Goal: Navigation & Orientation: Find specific page/section

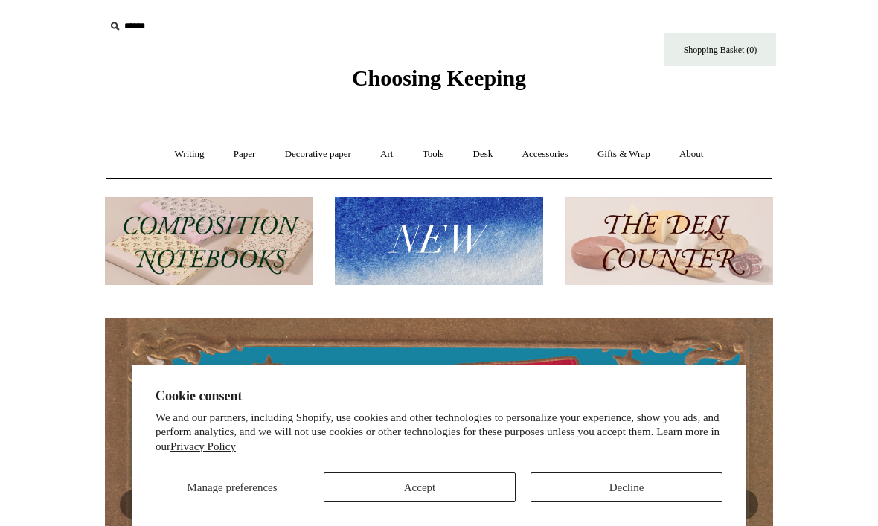
click at [374, 480] on button "Accept" at bounding box center [420, 487] width 192 height 30
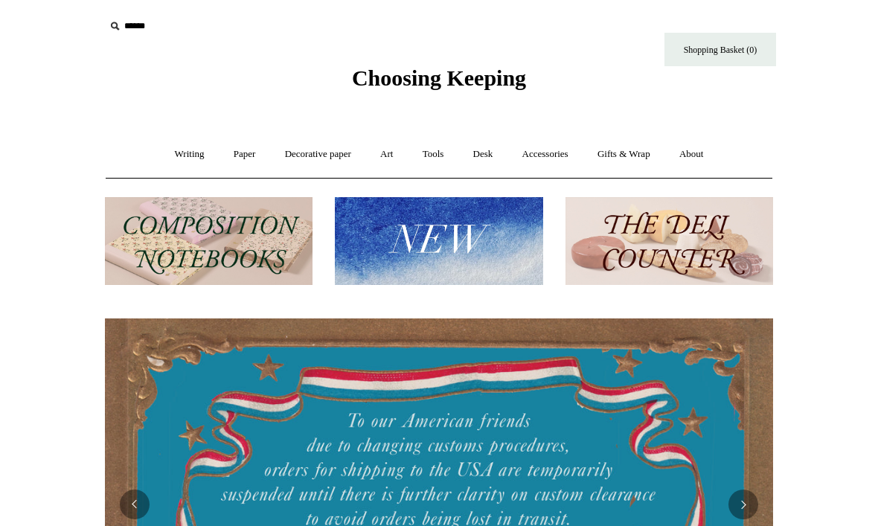
click at [172, 150] on link "Writing +" at bounding box center [189, 154] width 57 height 39
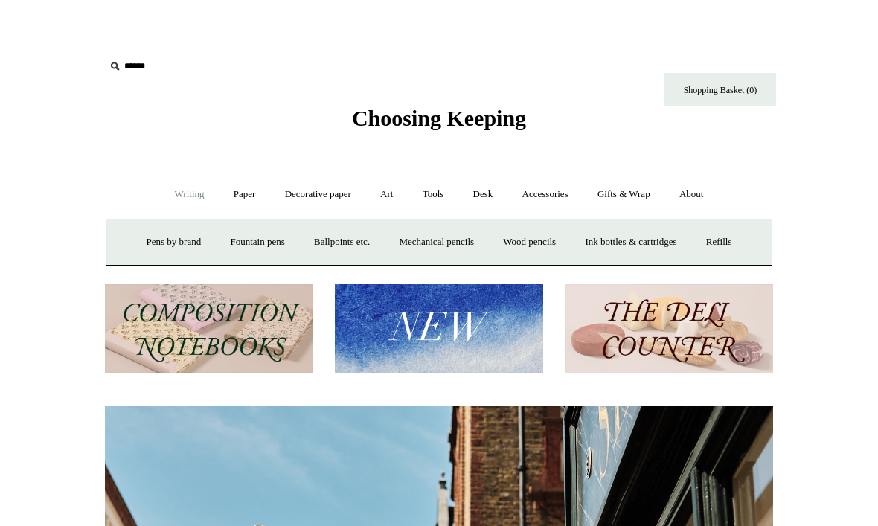
scroll to position [0, 668]
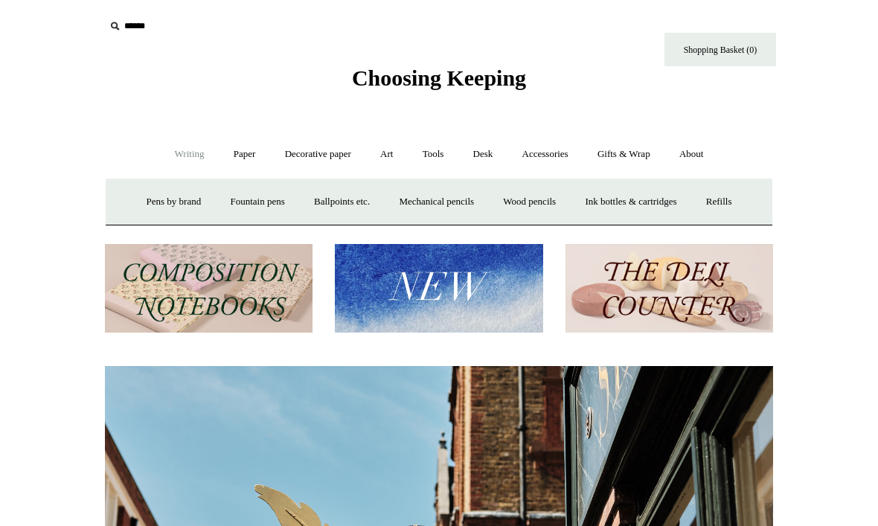
click at [170, 158] on link "Writing -" at bounding box center [189, 154] width 57 height 39
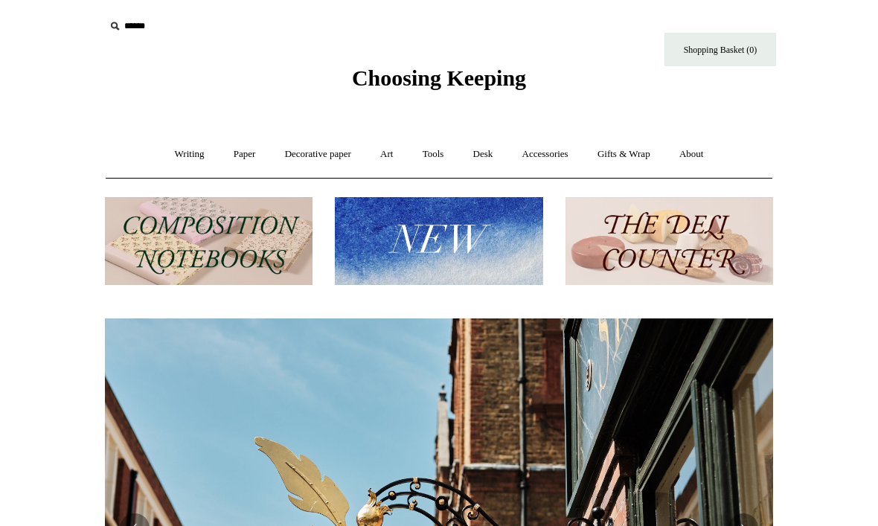
click at [170, 155] on link "Writing +" at bounding box center [189, 154] width 57 height 39
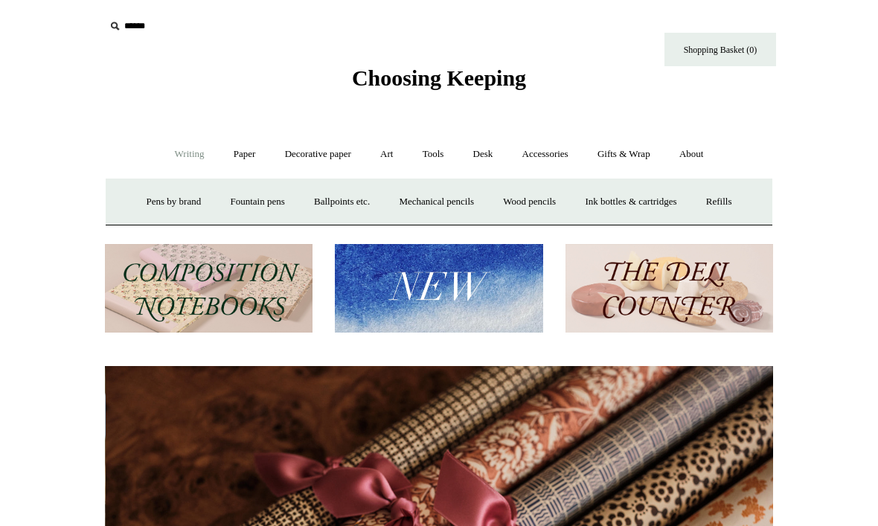
scroll to position [0, 1336]
click at [232, 158] on link "Paper +" at bounding box center [244, 154] width 49 height 39
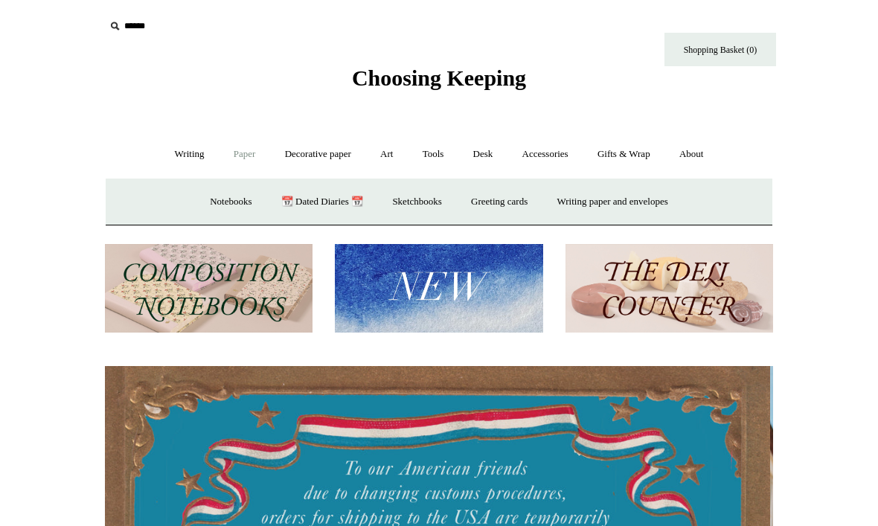
scroll to position [0, 0]
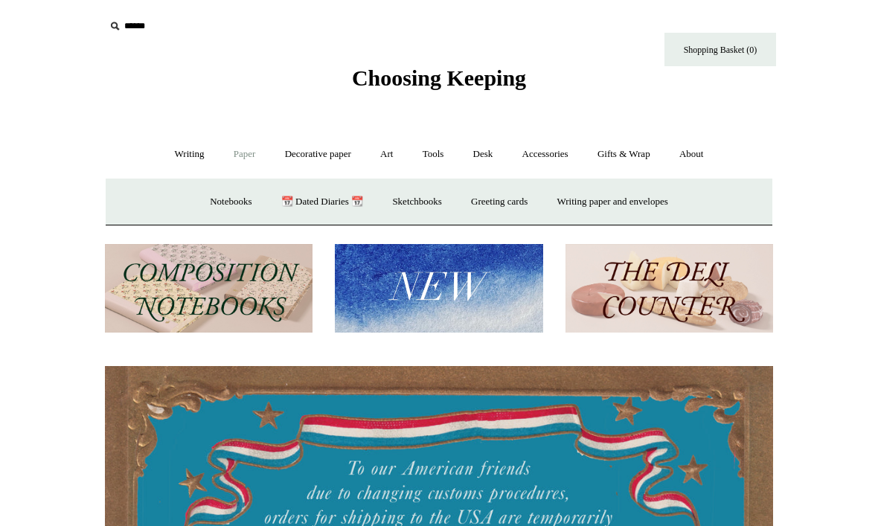
click at [587, 202] on link "Writing paper and envelopes +" at bounding box center [613, 201] width 138 height 39
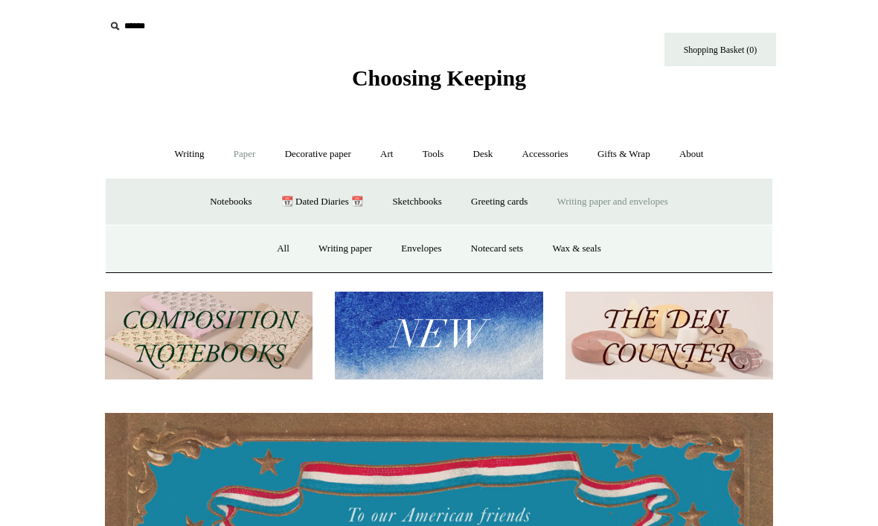
click at [327, 264] on link "Writing paper" at bounding box center [345, 248] width 80 height 39
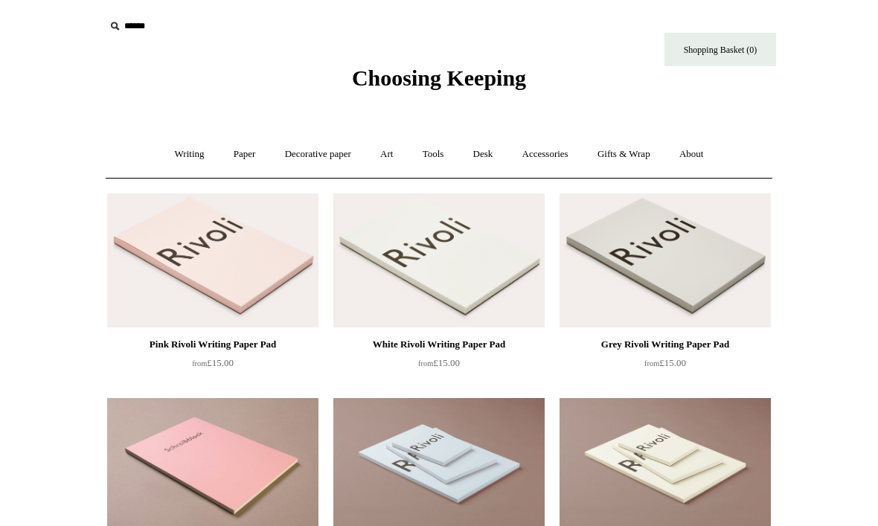
click at [385, 156] on link "Art +" at bounding box center [386, 154] width 39 height 39
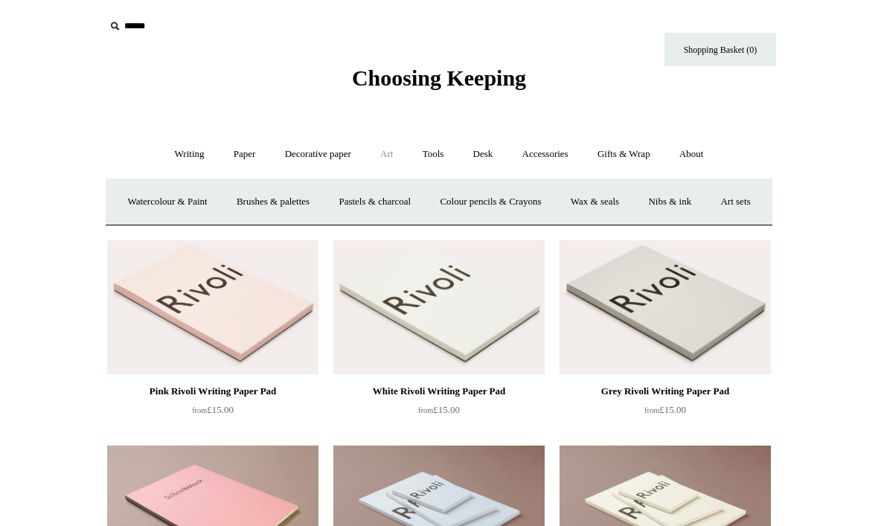
click at [434, 152] on link "Tools +" at bounding box center [433, 154] width 48 height 39
click at [482, 160] on link "Desk +" at bounding box center [483, 154] width 47 height 39
click at [237, 198] on link "Pen pots" at bounding box center [239, 201] width 60 height 39
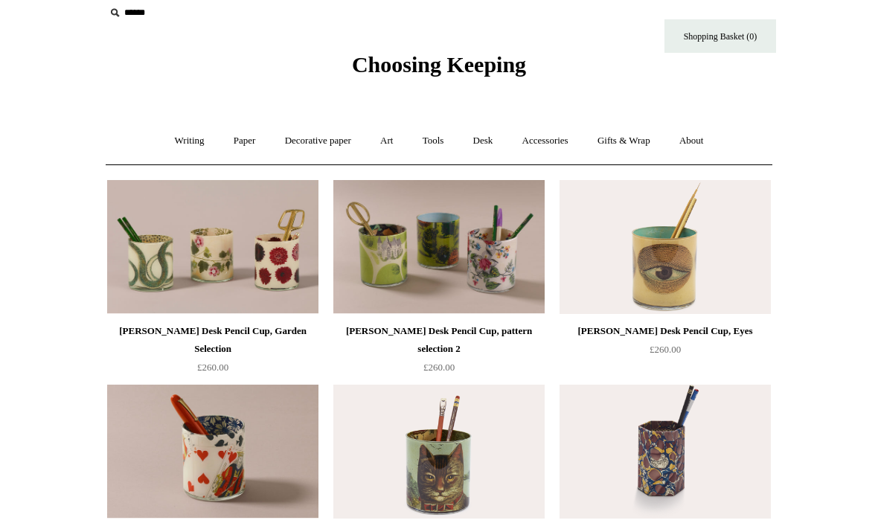
scroll to position [13, 0]
click at [489, 137] on link "Desk +" at bounding box center [483, 140] width 47 height 39
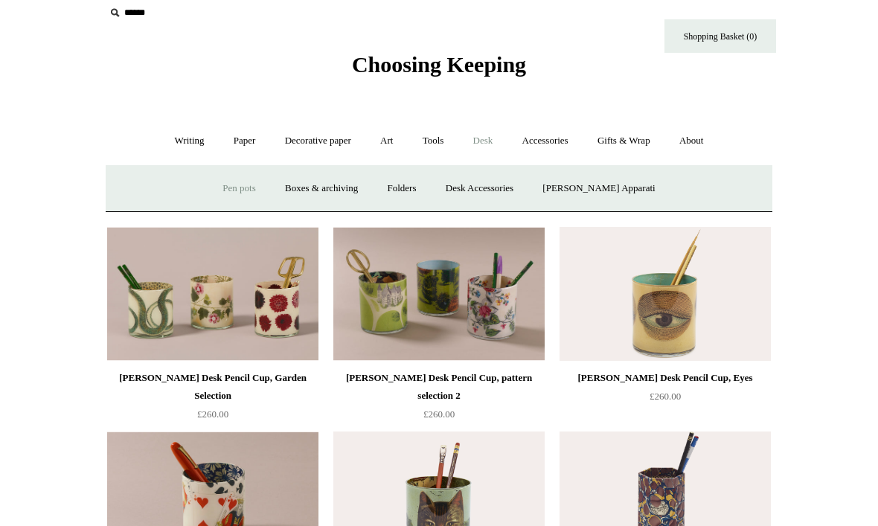
click at [329, 188] on link "Boxes & archiving" at bounding box center [321, 188] width 100 height 39
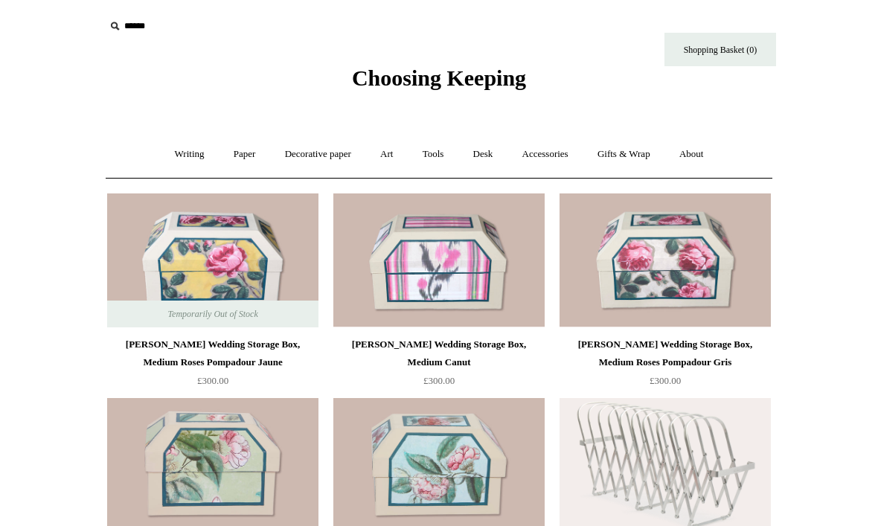
click at [484, 150] on link "Desk +" at bounding box center [483, 154] width 47 height 39
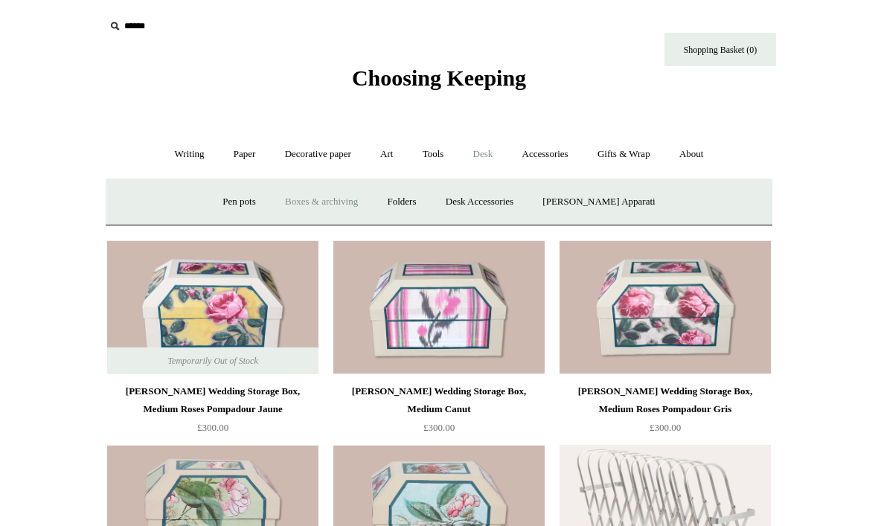
click at [507, 196] on link "Desk Accessories" at bounding box center [479, 201] width 94 height 39
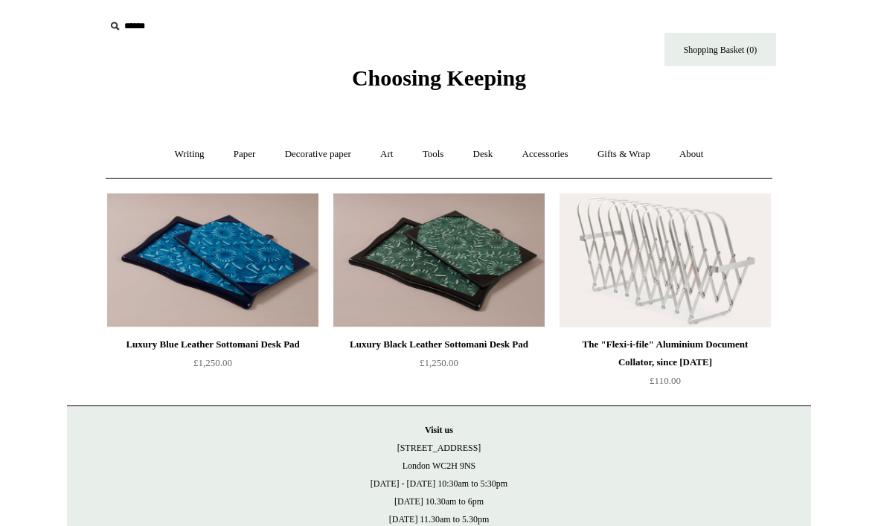
click at [541, 152] on link "Accessories +" at bounding box center [545, 154] width 73 height 39
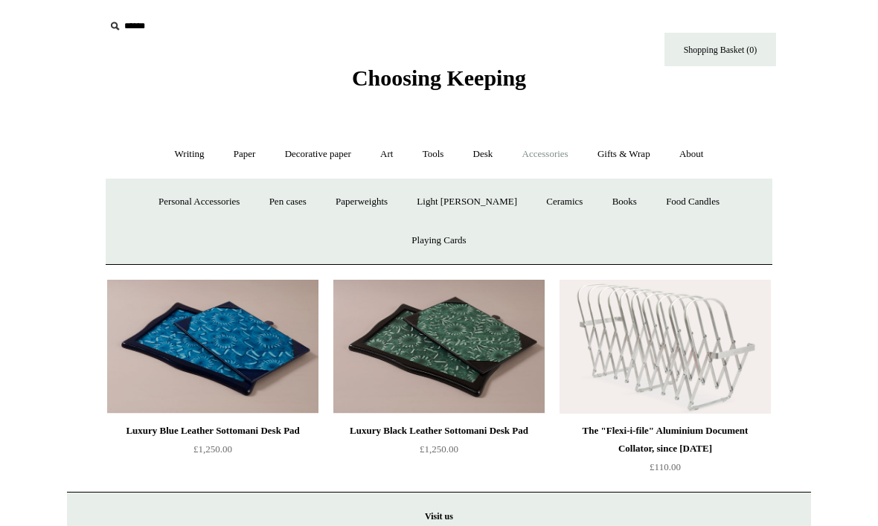
click at [489, 152] on link "Desk +" at bounding box center [483, 154] width 47 height 39
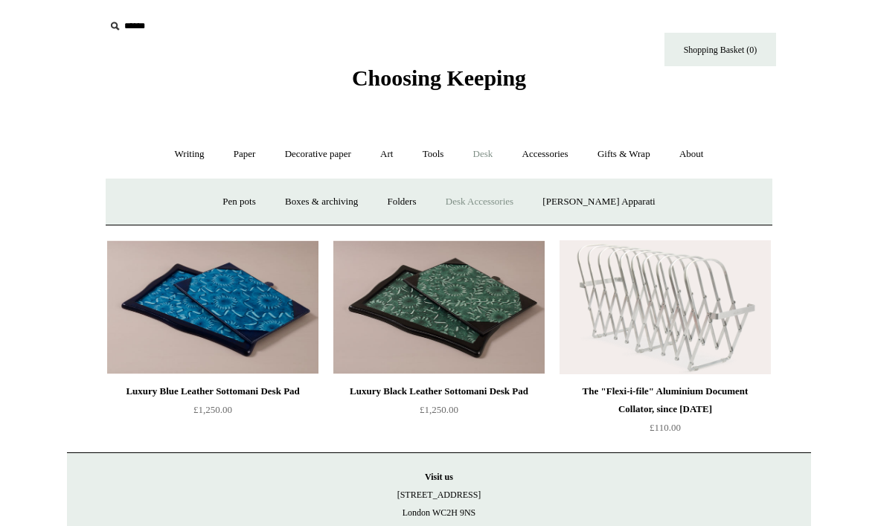
click at [594, 202] on link "[PERSON_NAME] Apparati" at bounding box center [598, 201] width 139 height 39
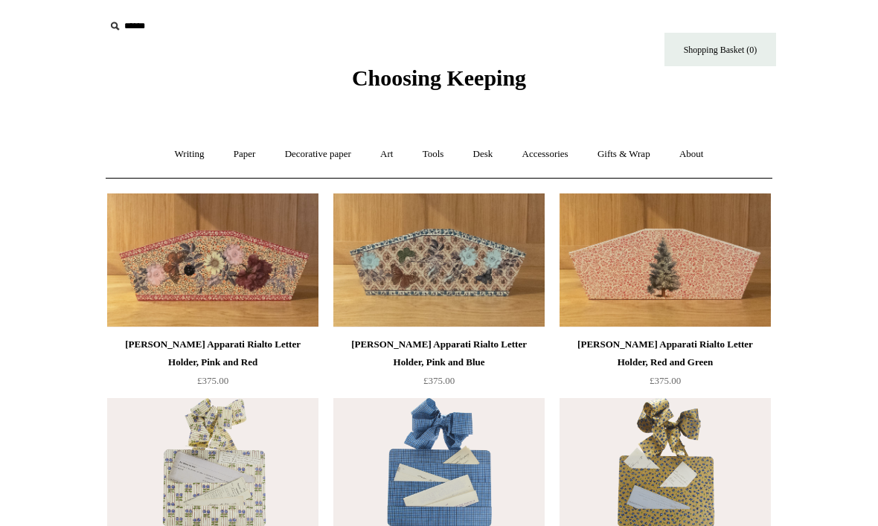
click at [553, 156] on link "Accessories +" at bounding box center [545, 154] width 73 height 39
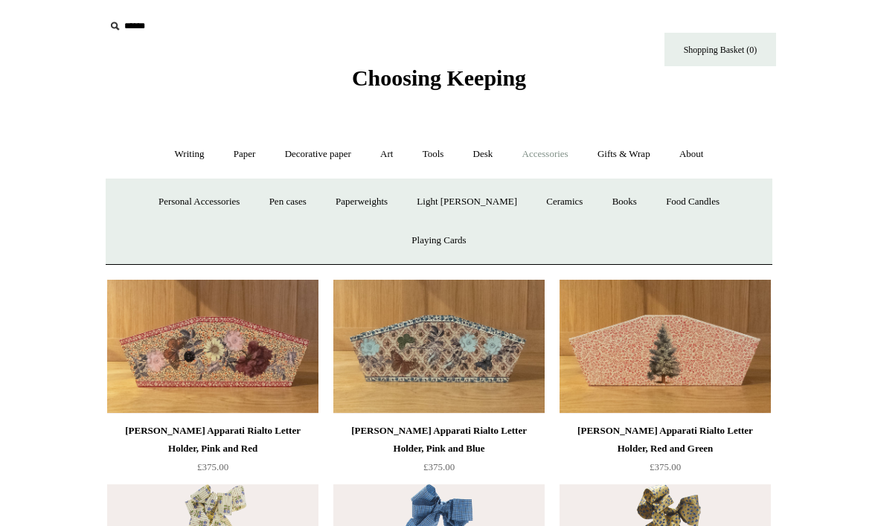
click at [157, 203] on link "Personal Accessories +" at bounding box center [199, 201] width 108 height 39
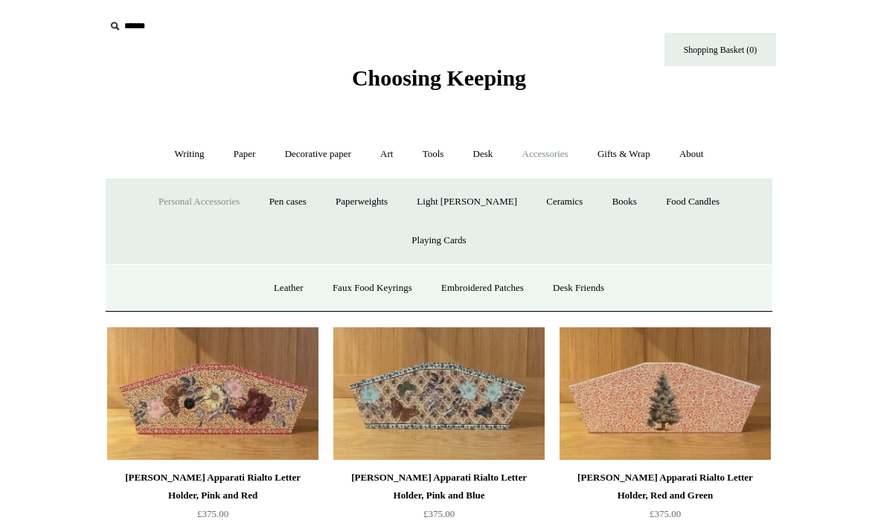
click at [472, 268] on link "Embroidered Patches" at bounding box center [482, 287] width 109 height 39
